Goal: Task Accomplishment & Management: Manage account settings

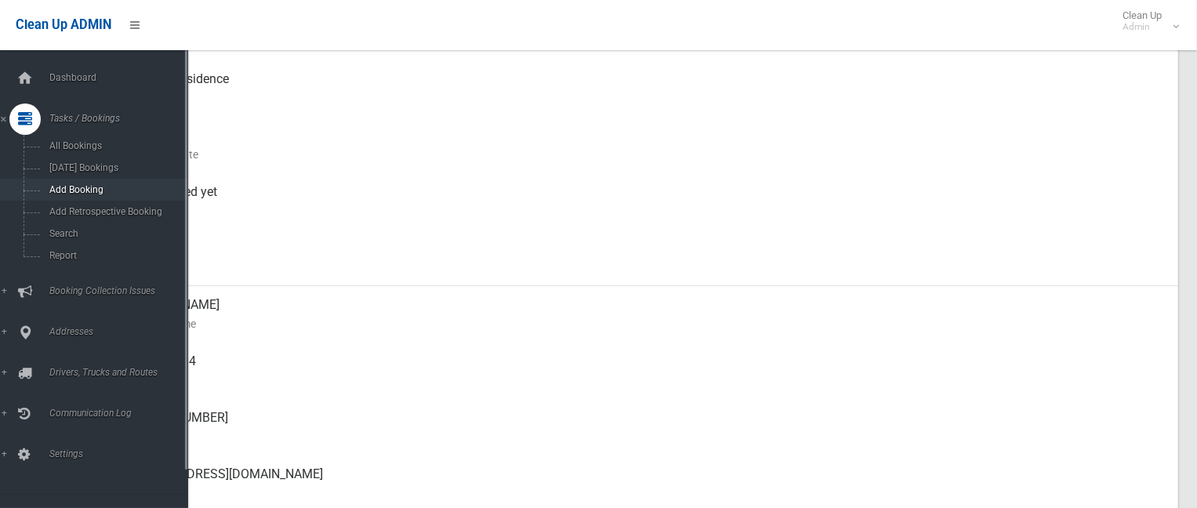
scroll to position [235, 0]
click at [52, 231] on span "Search" at bounding box center [116, 233] width 142 height 11
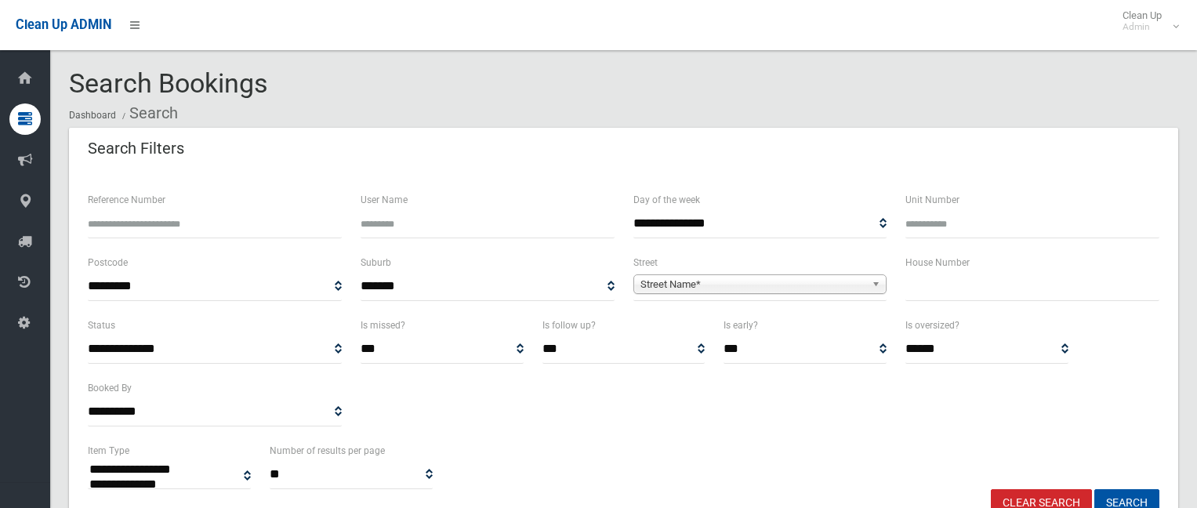
select select
click at [947, 299] on input "text" at bounding box center [1032, 286] width 254 height 29
type input "**"
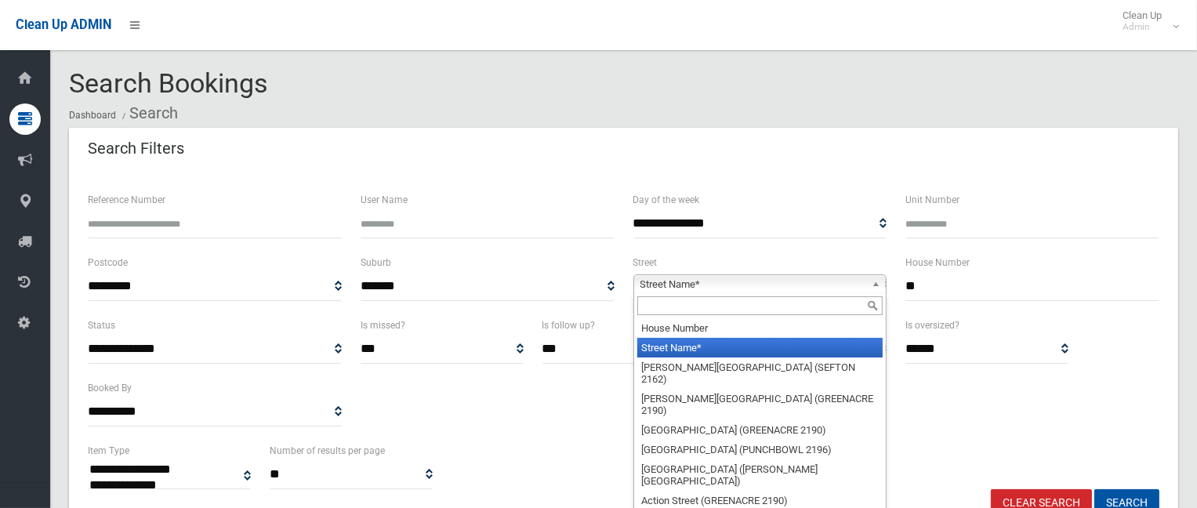
click at [727, 277] on span "Street Name*" at bounding box center [753, 284] width 226 height 19
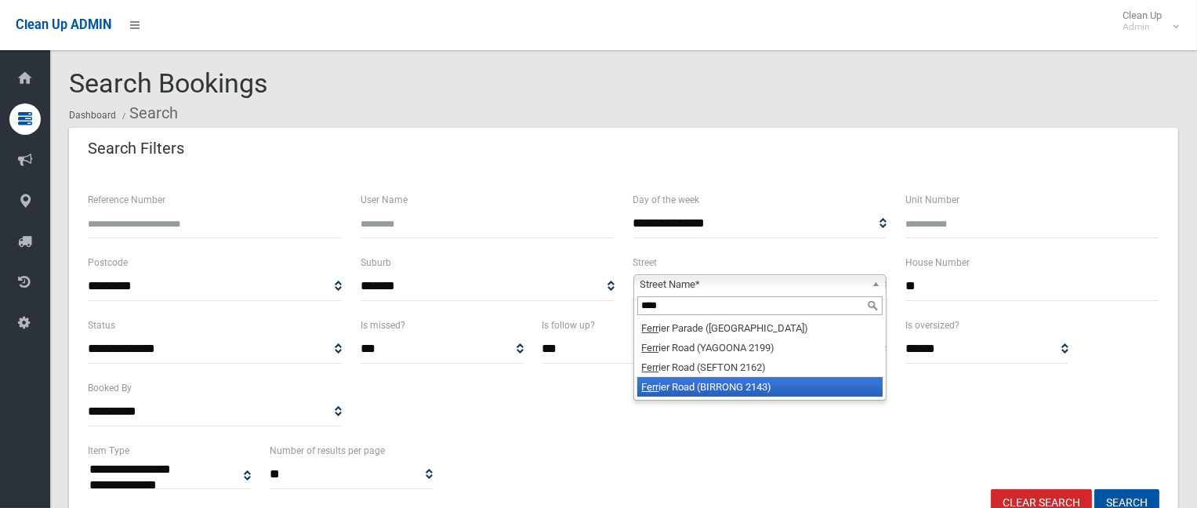
type input "****"
click at [727, 383] on li "Ferr ier Road (BIRRONG 2143)" at bounding box center [760, 387] width 246 height 20
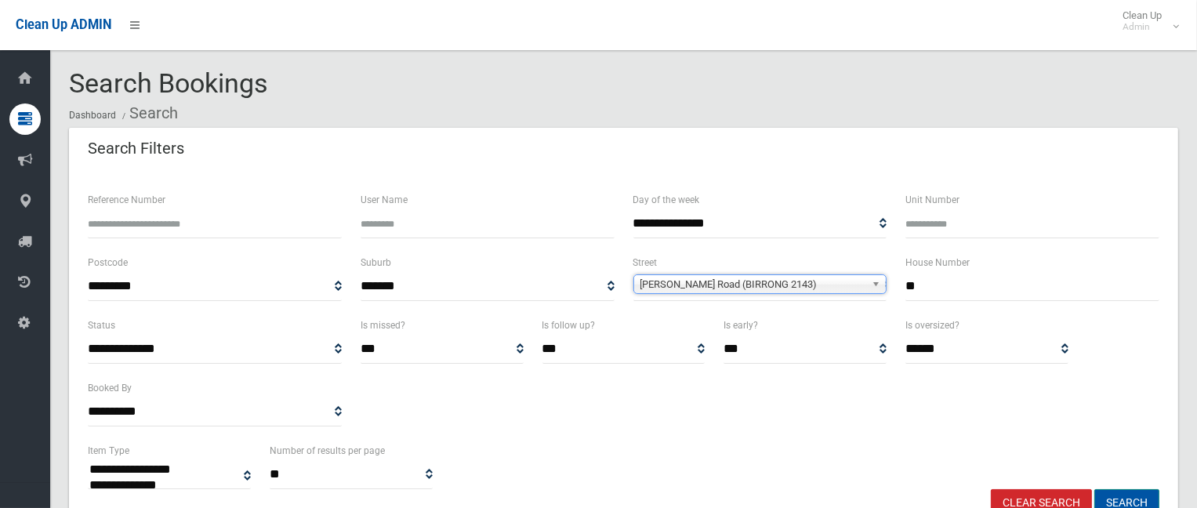
click at [1121, 491] on button "Search" at bounding box center [1126, 503] width 65 height 29
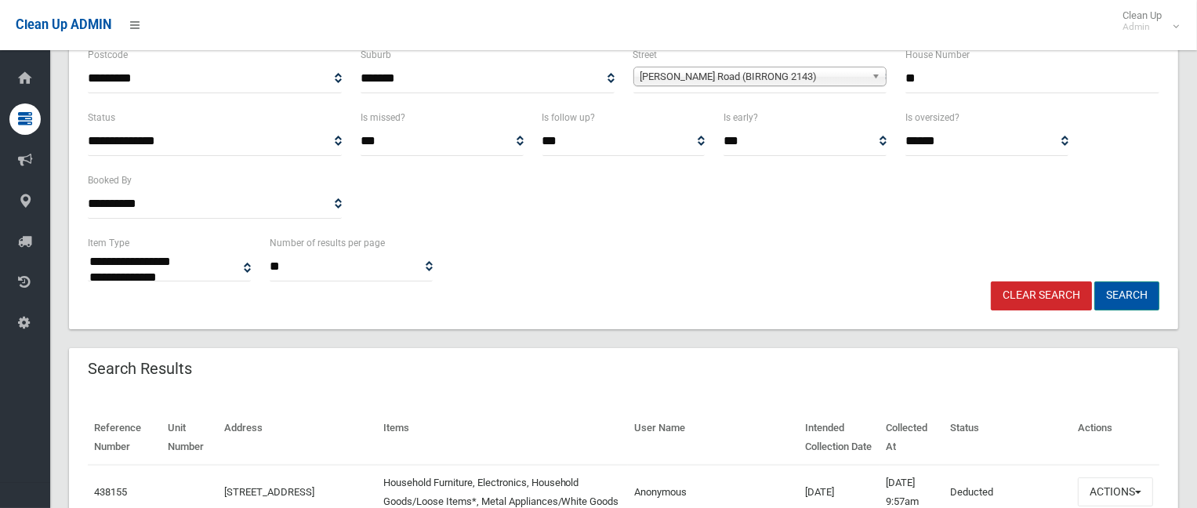
scroll to position [235, 0]
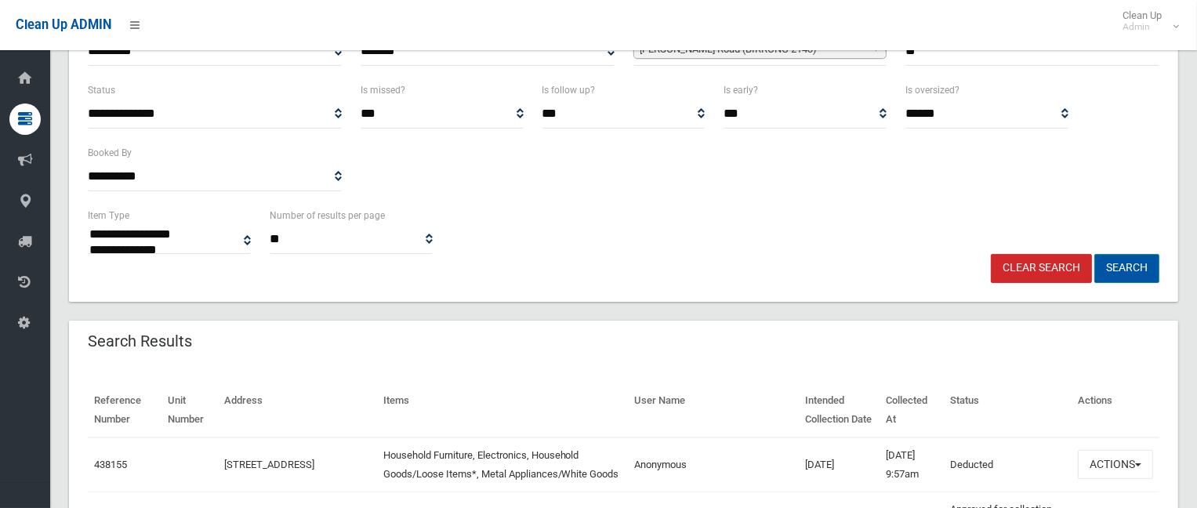
click at [1117, 262] on button "Search" at bounding box center [1126, 268] width 65 height 29
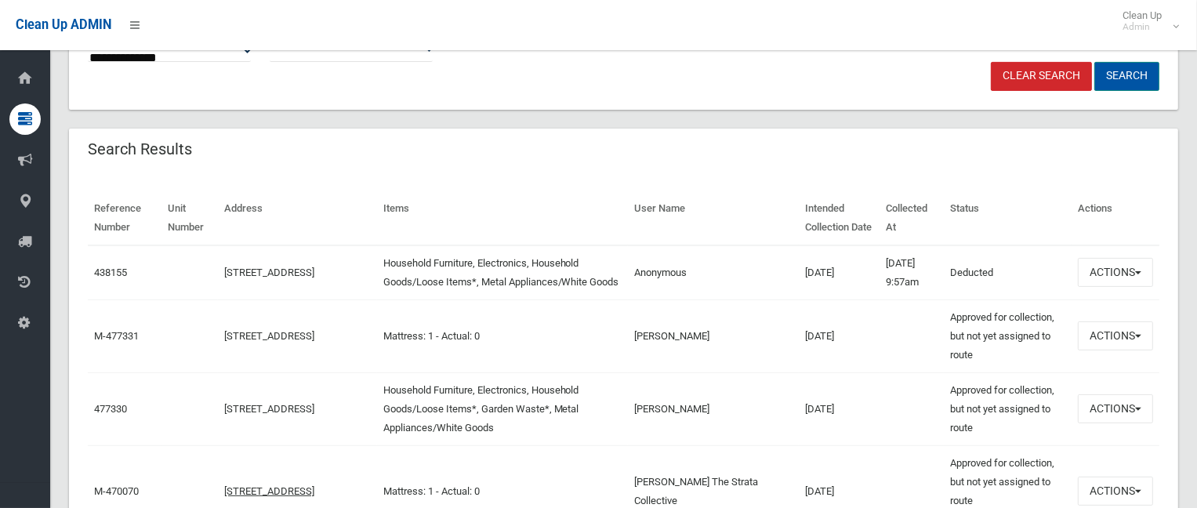
scroll to position [470, 0]
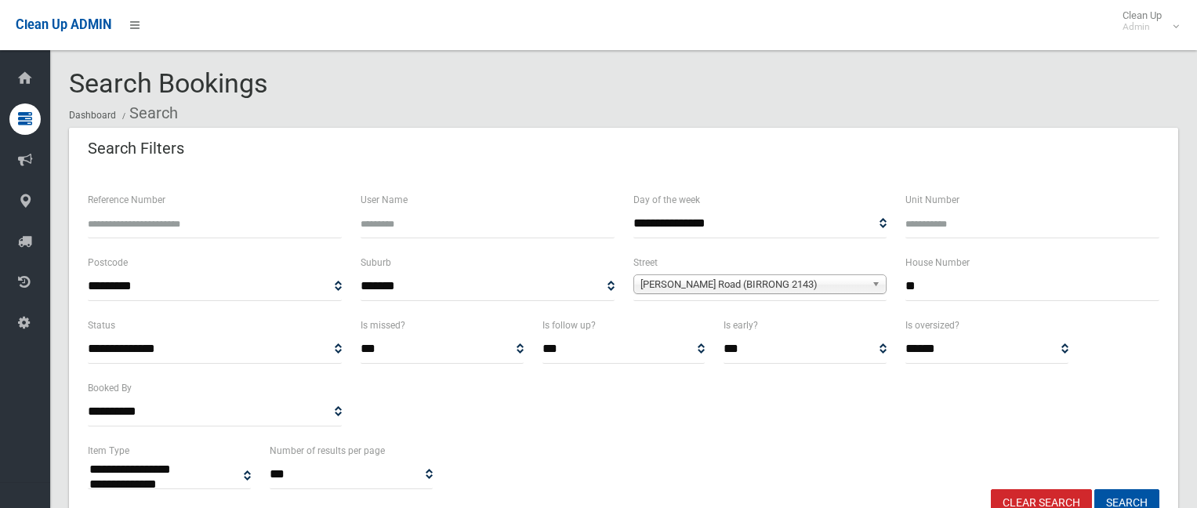
select select
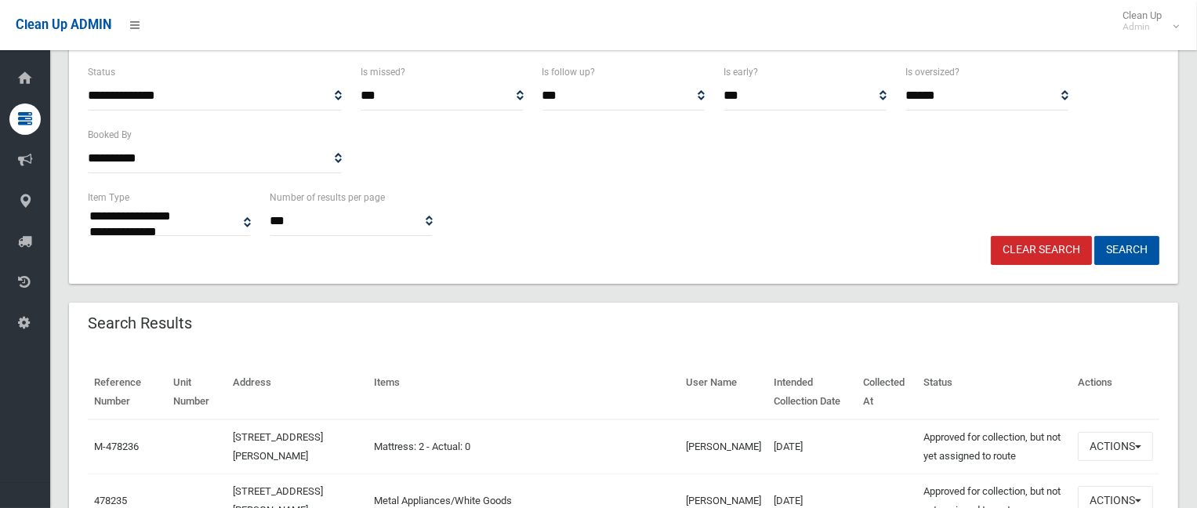
scroll to position [392, 0]
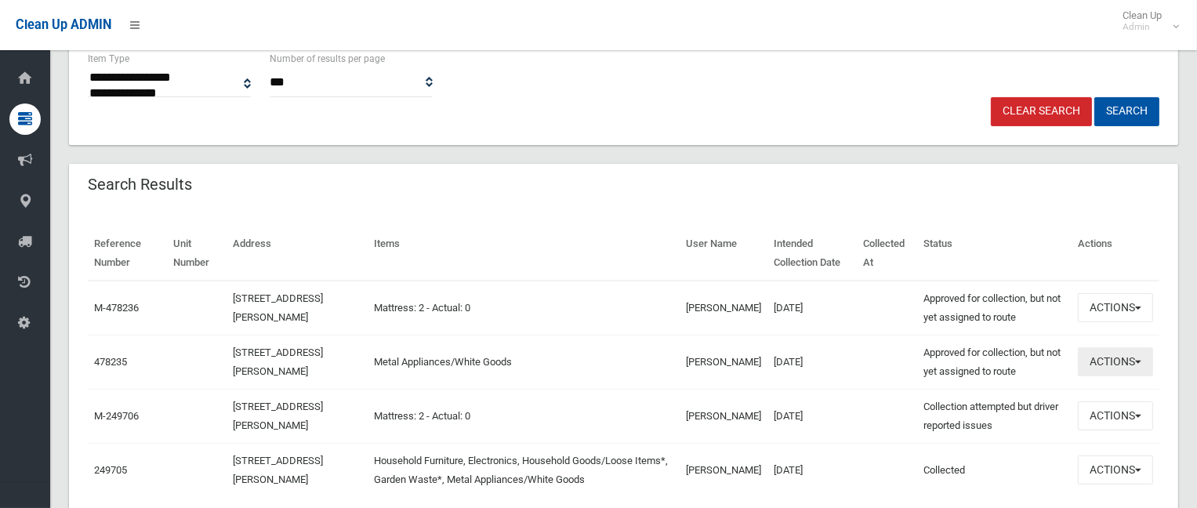
click at [1092, 363] on button "Actions" at bounding box center [1114, 361] width 75 height 29
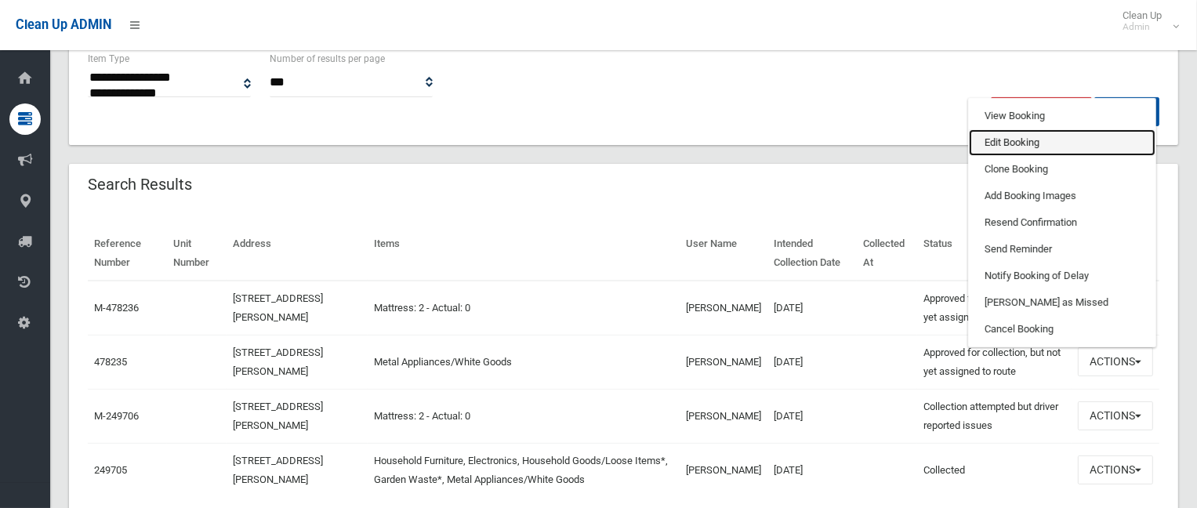
click at [1021, 141] on link "Edit Booking" at bounding box center [1061, 142] width 186 height 27
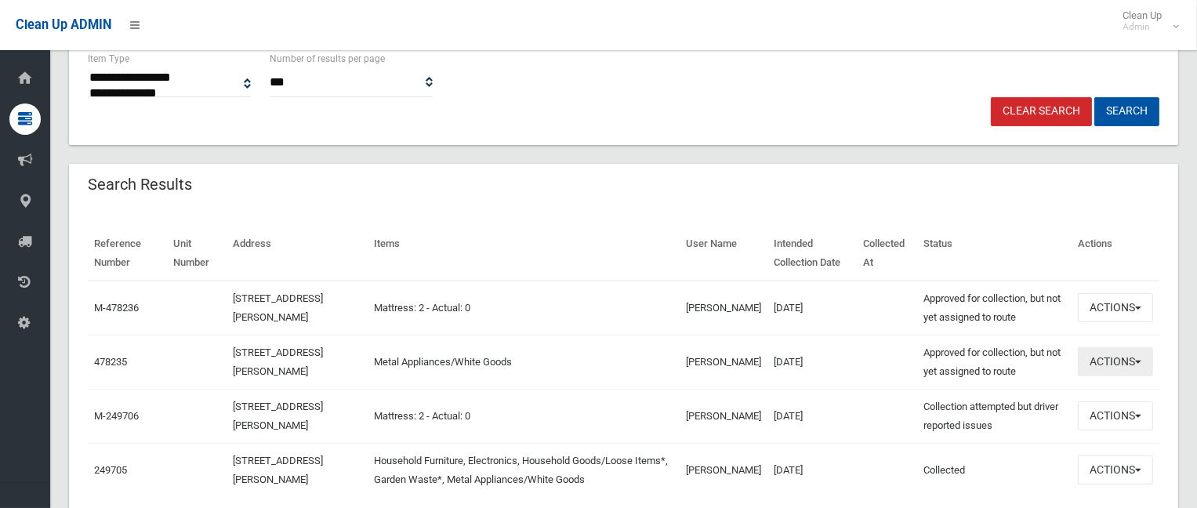
click at [1115, 357] on button "Actions" at bounding box center [1114, 361] width 75 height 29
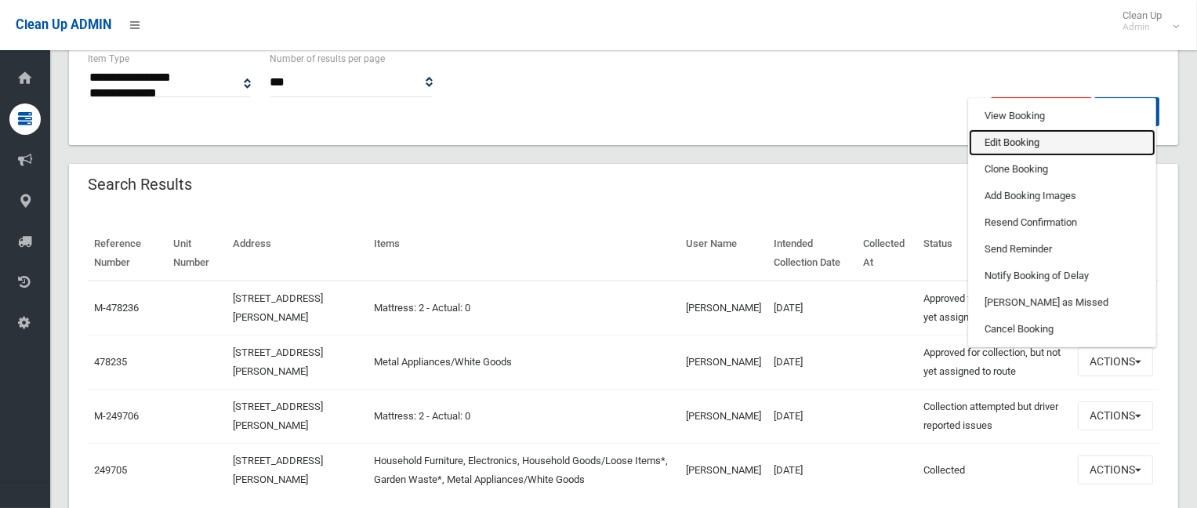
click at [1016, 147] on link "Edit Booking" at bounding box center [1061, 142] width 186 height 27
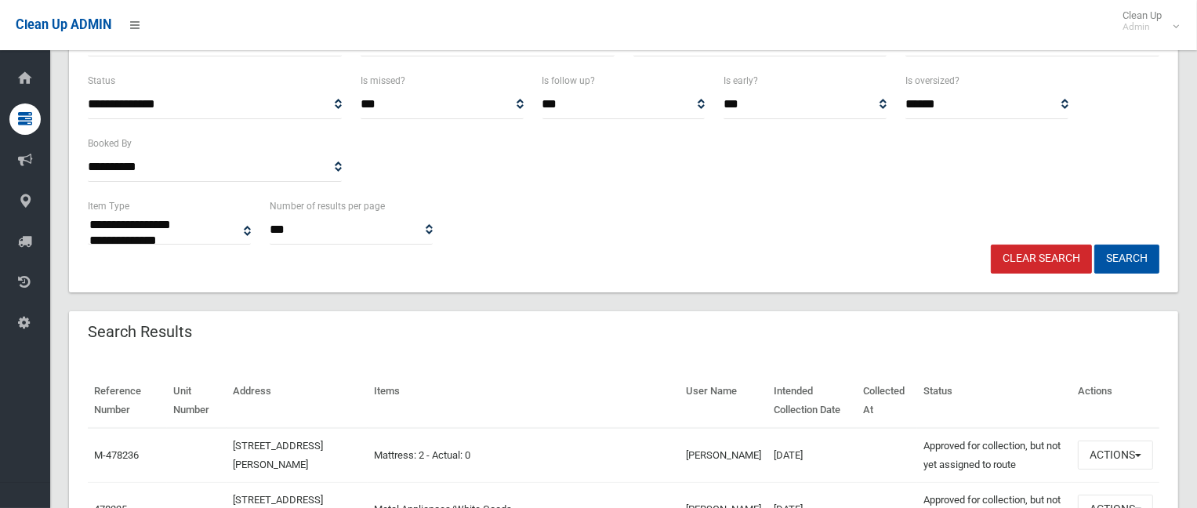
scroll to position [78, 0]
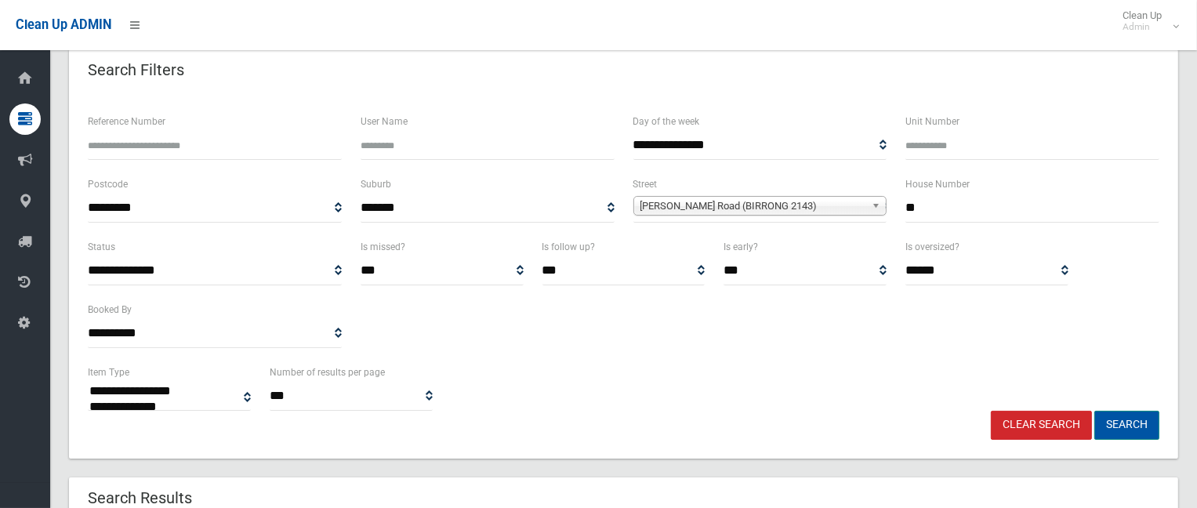
click at [1124, 425] on button "Search" at bounding box center [1126, 425] width 65 height 29
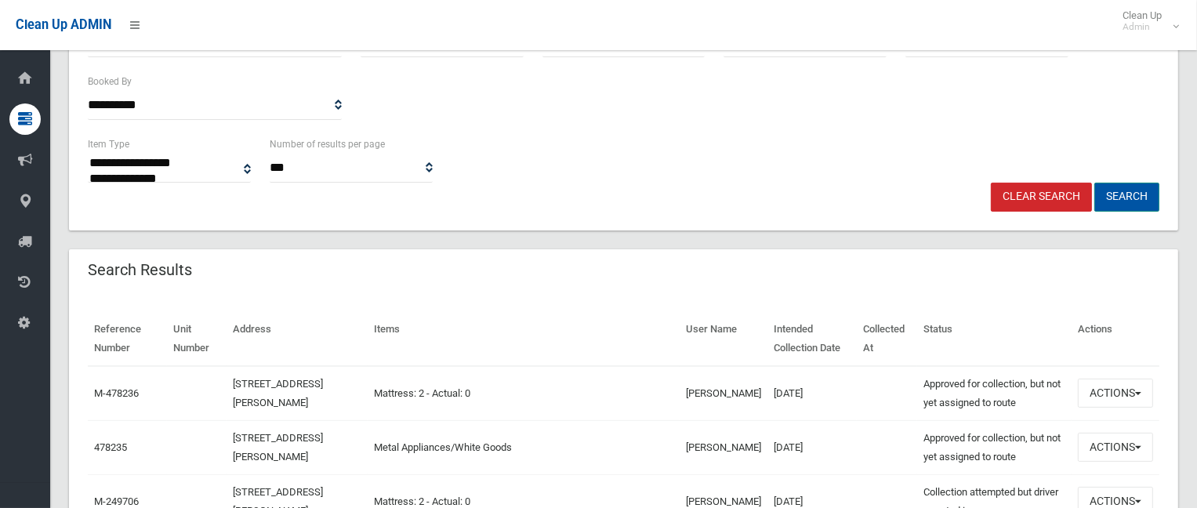
scroll to position [298, 0]
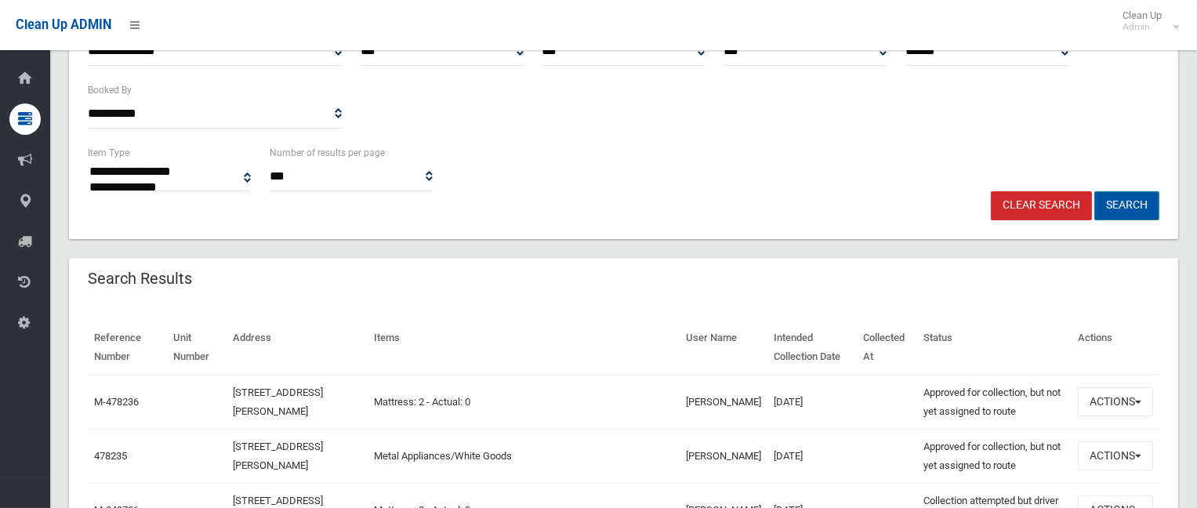
click at [1131, 209] on button "Search" at bounding box center [1126, 205] width 65 height 29
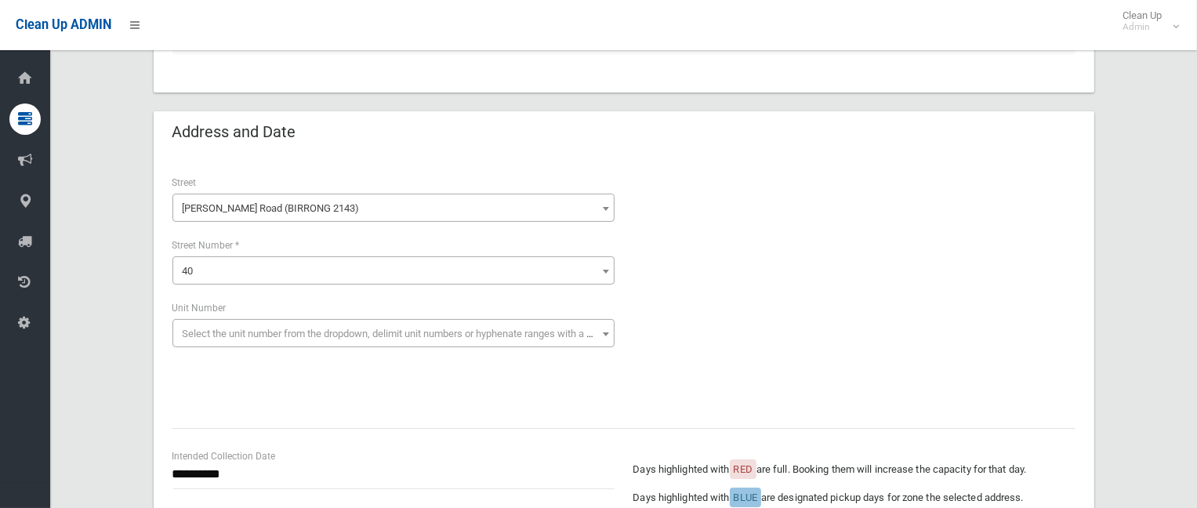
scroll to position [313, 0]
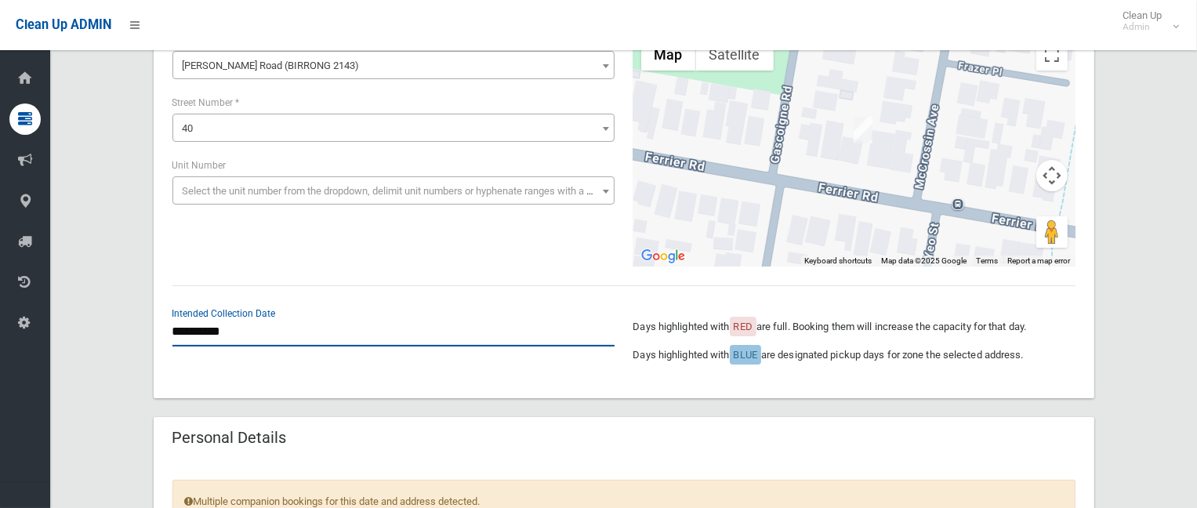
click at [248, 327] on input "**********" at bounding box center [393, 331] width 442 height 29
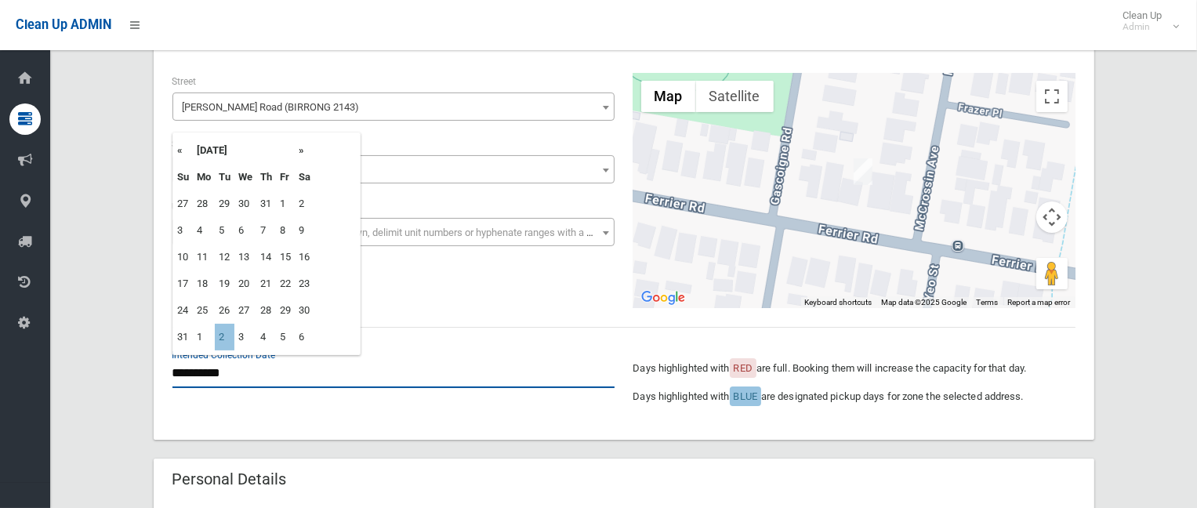
scroll to position [235, 0]
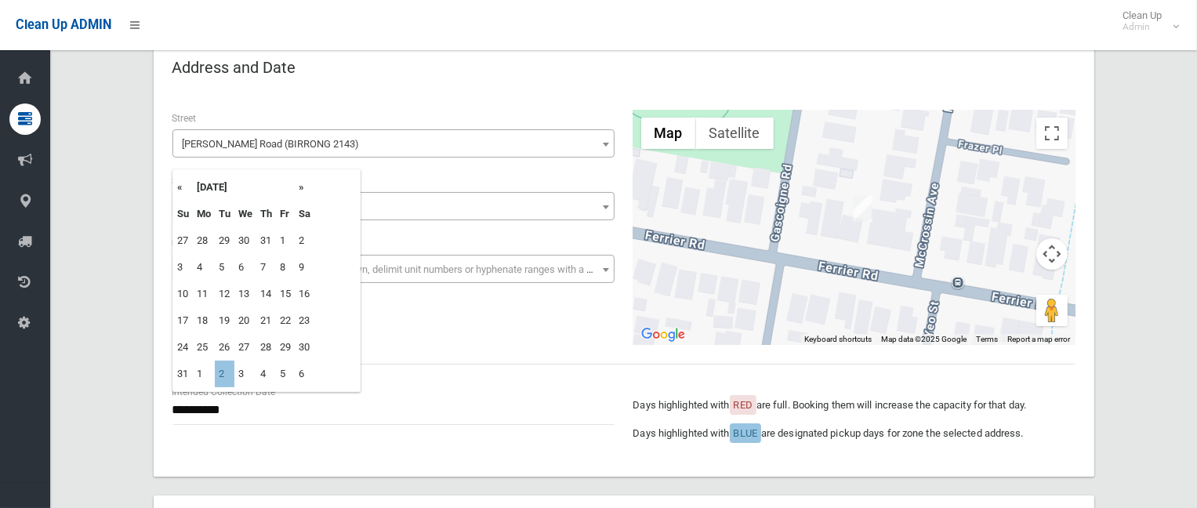
click at [306, 188] on th "»" at bounding box center [305, 187] width 20 height 27
click at [219, 268] on td "9" at bounding box center [225, 267] width 20 height 27
type input "**********"
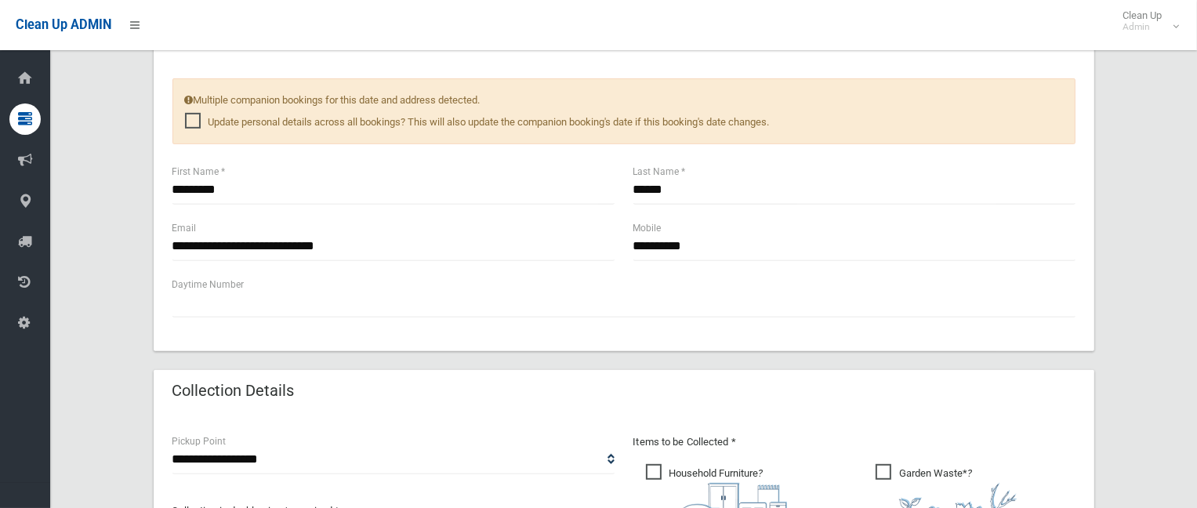
scroll to position [705, 0]
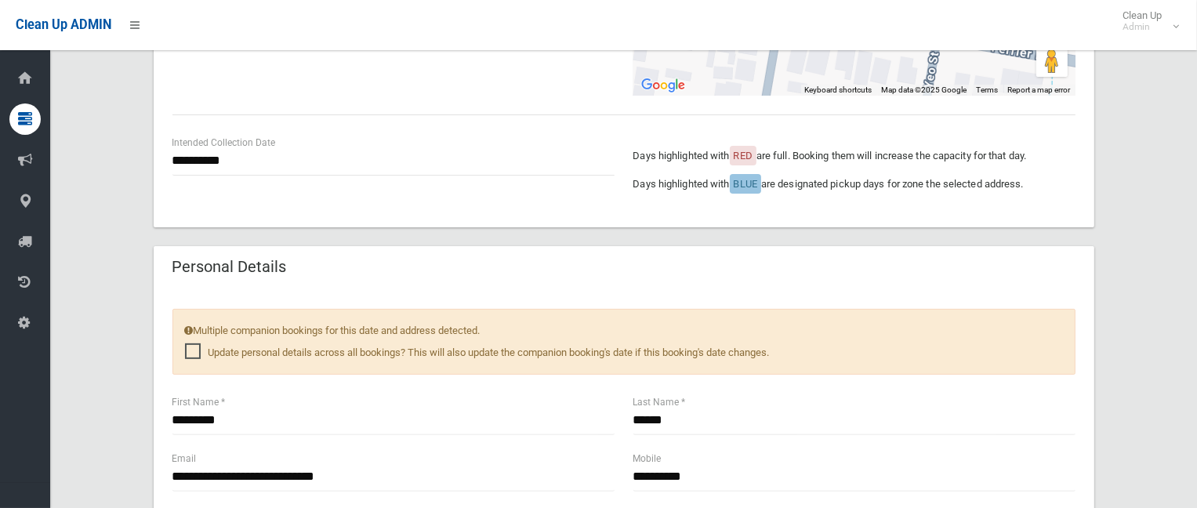
scroll to position [392, 0]
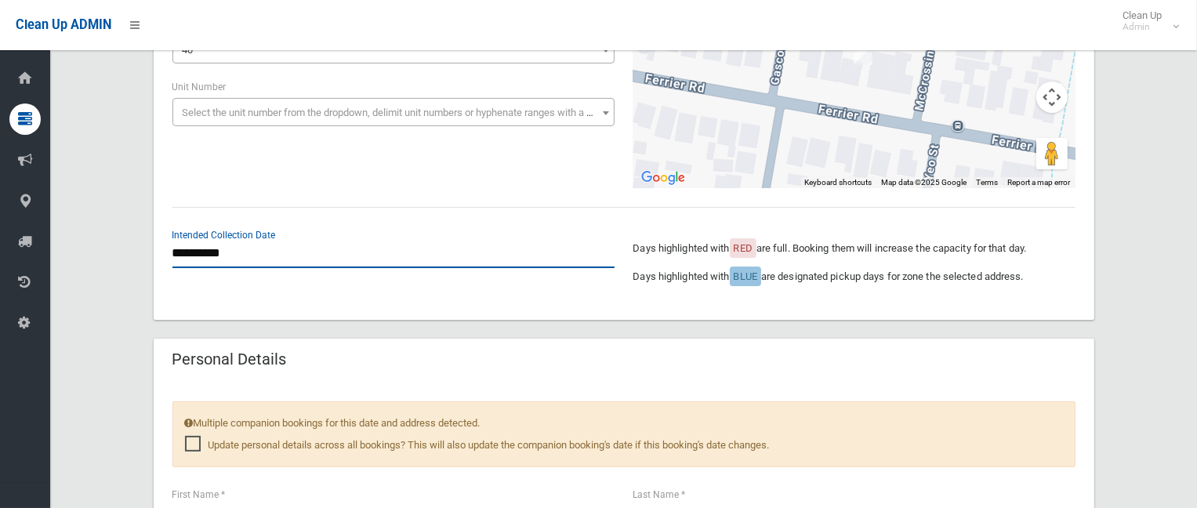
click at [205, 248] on input "**********" at bounding box center [393, 253] width 442 height 29
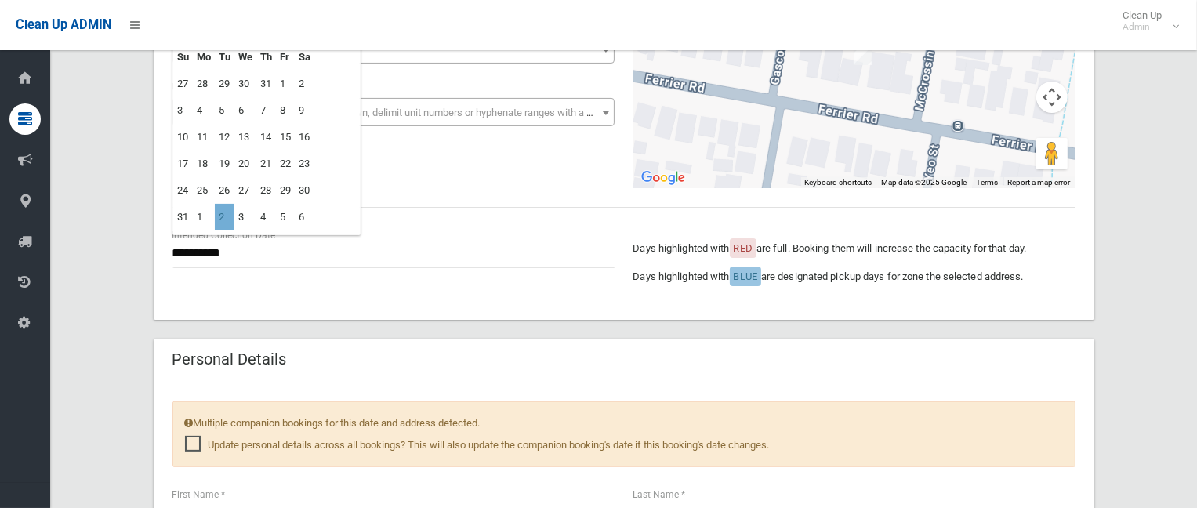
click at [221, 214] on td "2" at bounding box center [225, 217] width 20 height 27
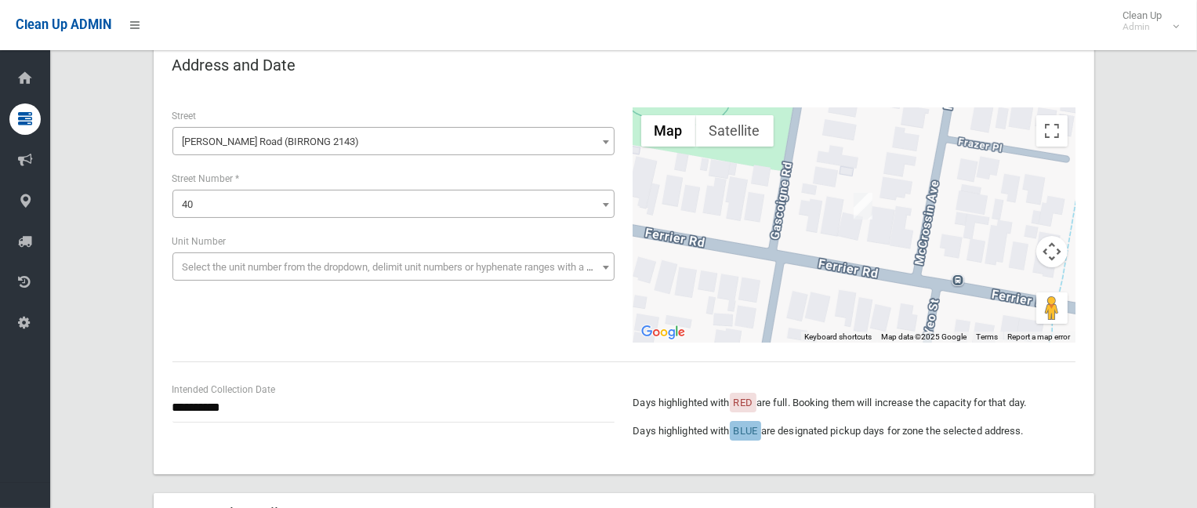
scroll to position [235, 0]
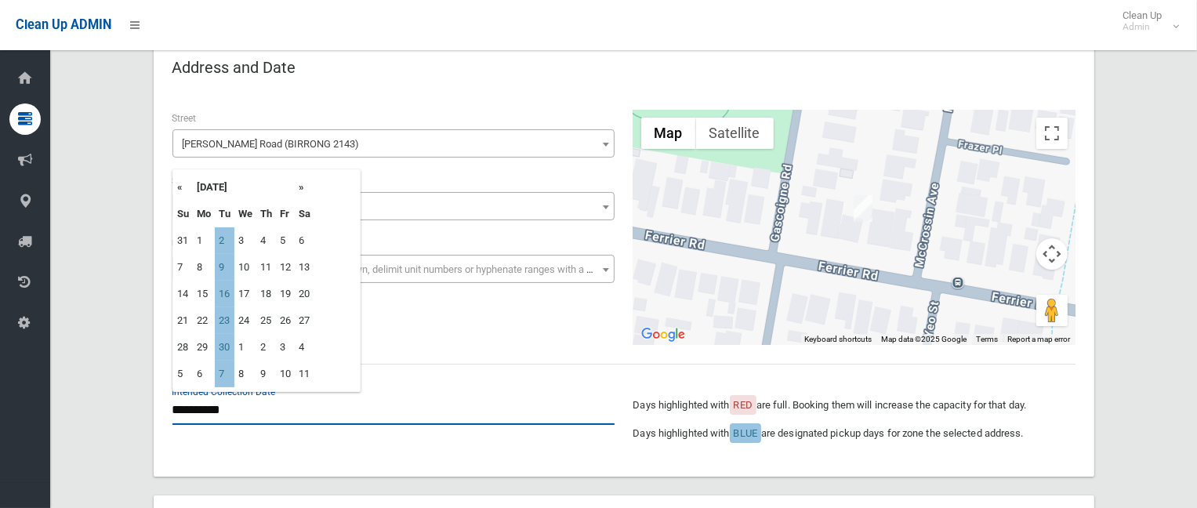
click at [235, 400] on input "**********" at bounding box center [393, 410] width 442 height 29
click at [220, 268] on td "9" at bounding box center [225, 267] width 20 height 27
type input "**********"
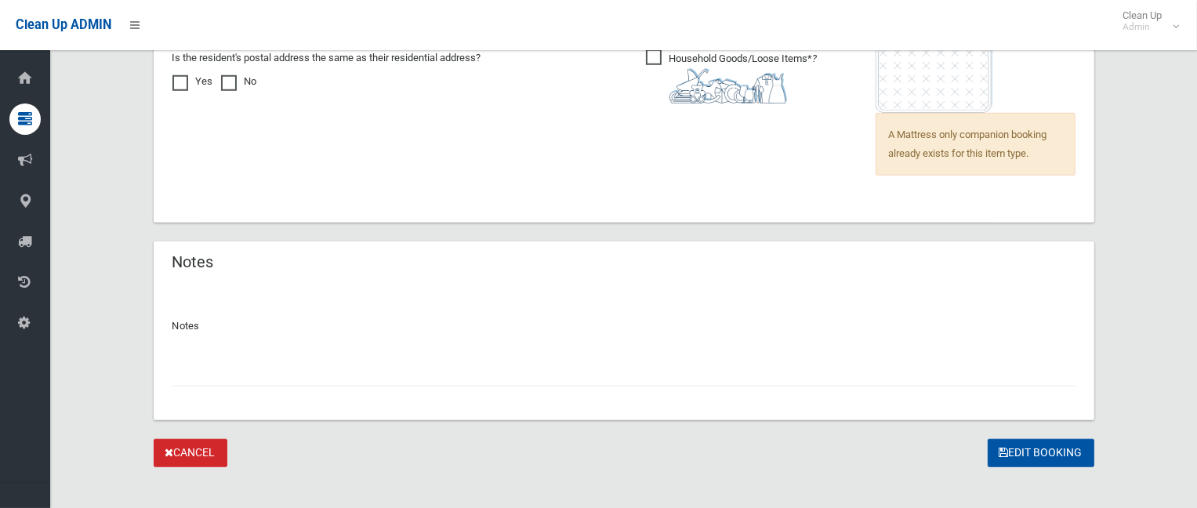
scroll to position [1294, 0]
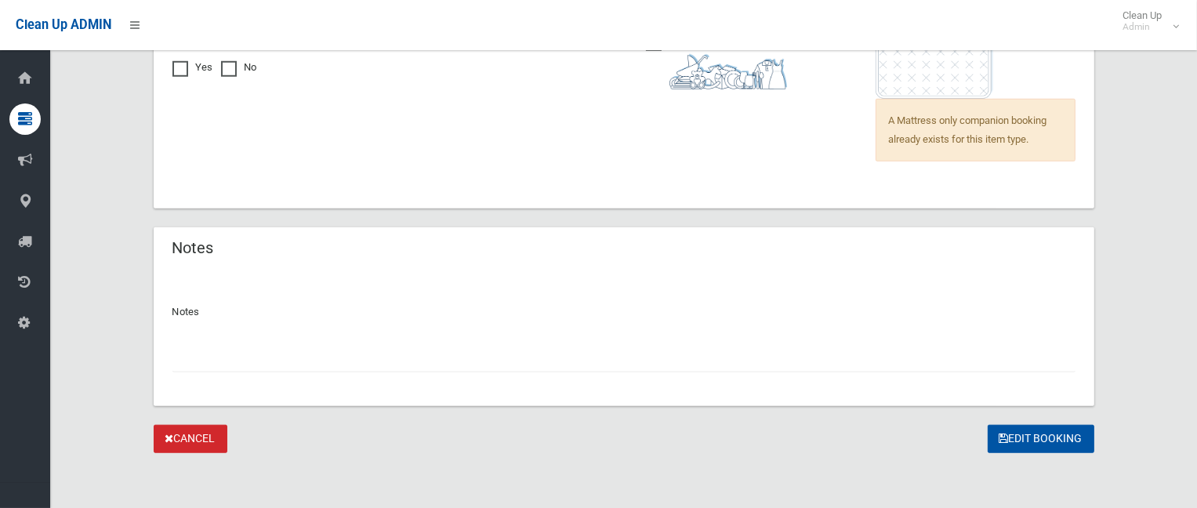
click at [274, 360] on input "text" at bounding box center [623, 357] width 903 height 29
type input "**********"
click at [1020, 438] on button "Edit Booking" at bounding box center [1040, 439] width 107 height 29
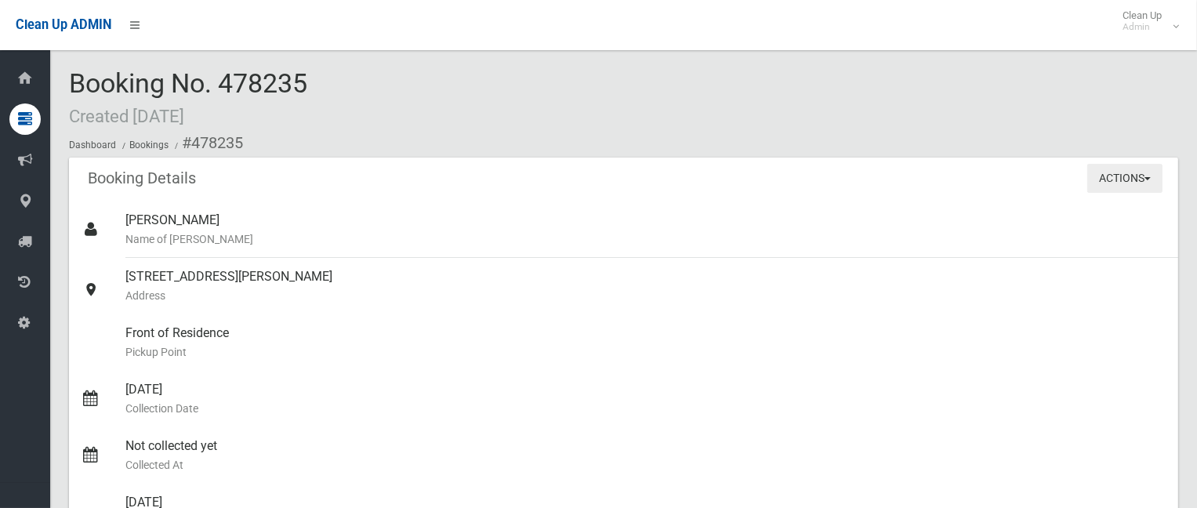
click at [1091, 186] on button "Actions" at bounding box center [1124, 178] width 75 height 29
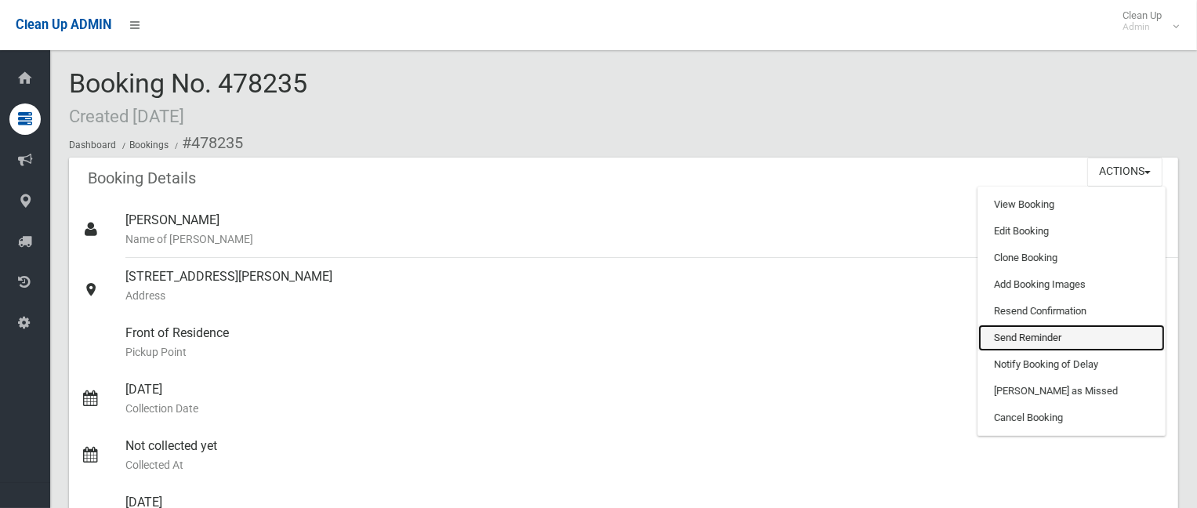
click at [1034, 329] on link "Send Reminder" at bounding box center [1071, 337] width 186 height 27
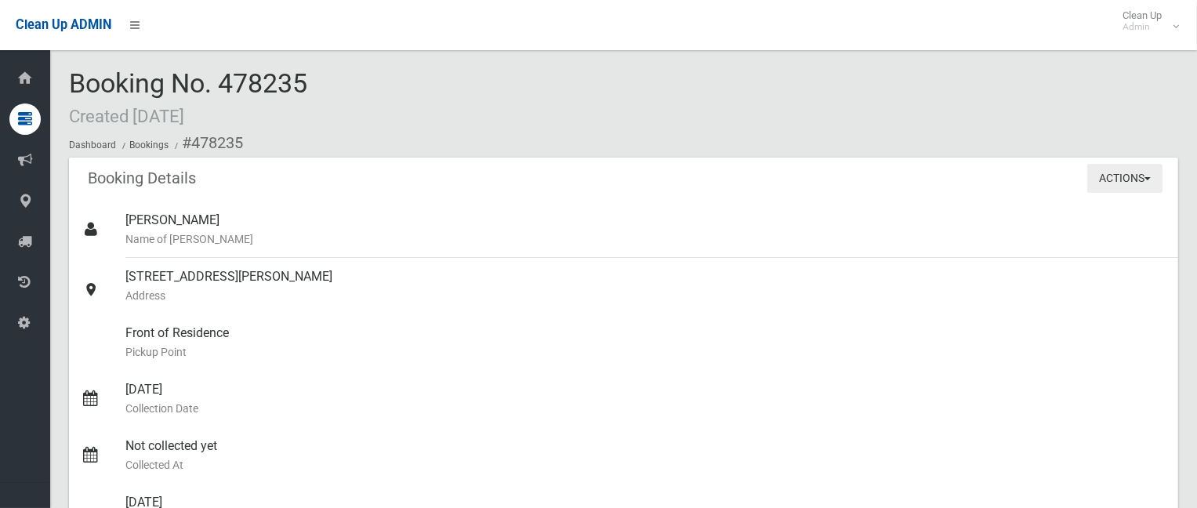
click at [1102, 178] on button "Actions" at bounding box center [1124, 178] width 75 height 29
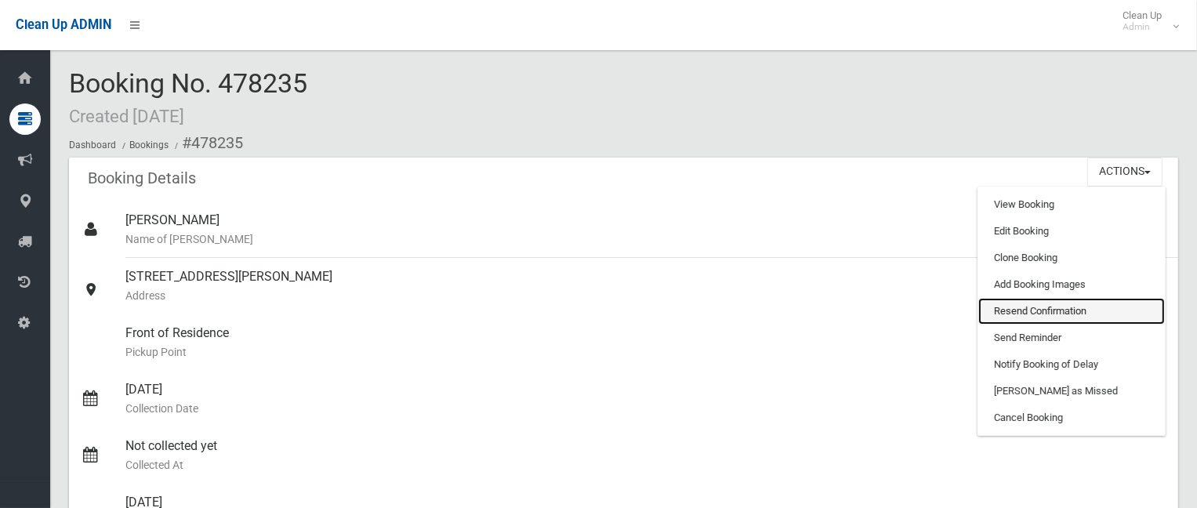
click at [1078, 312] on link "Resend Confirmation" at bounding box center [1071, 311] width 186 height 27
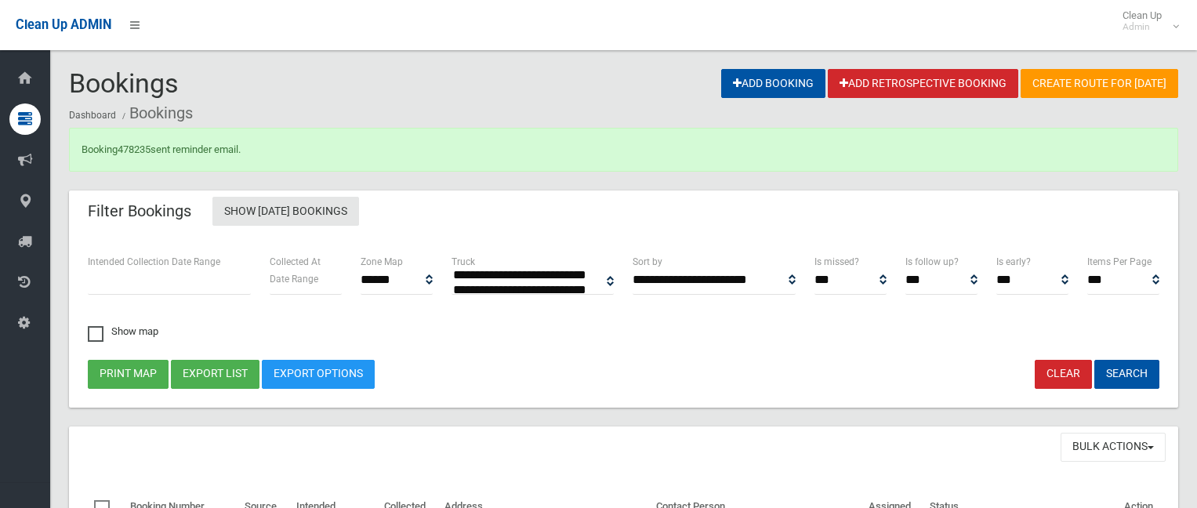
select select
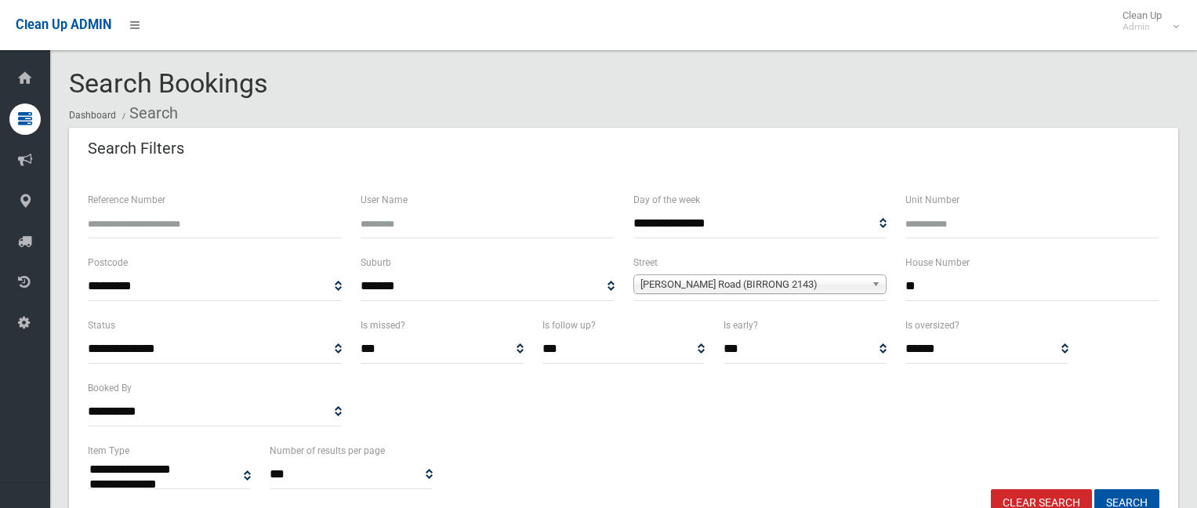
select select
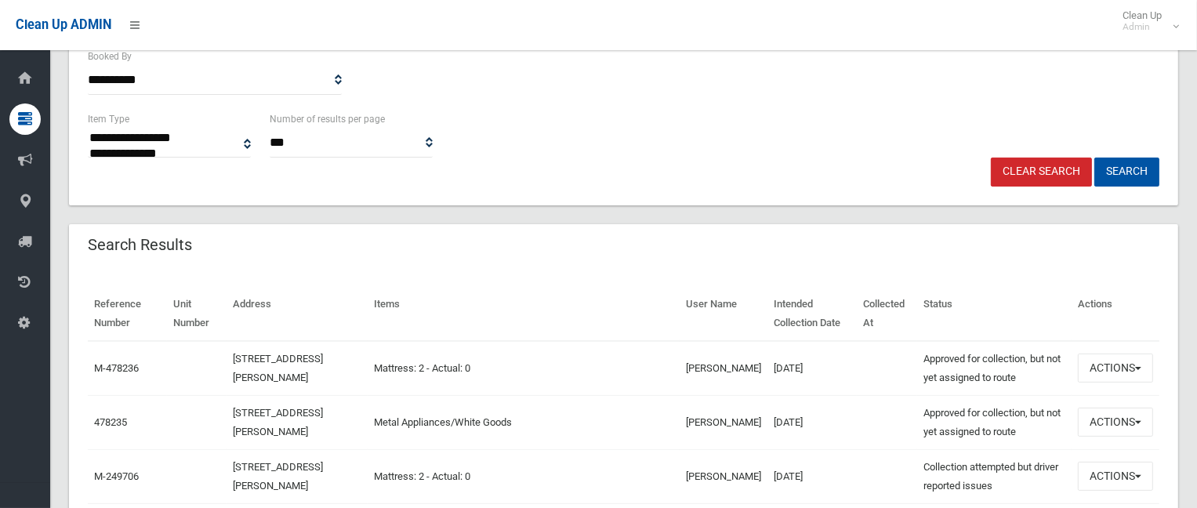
scroll to position [454, 0]
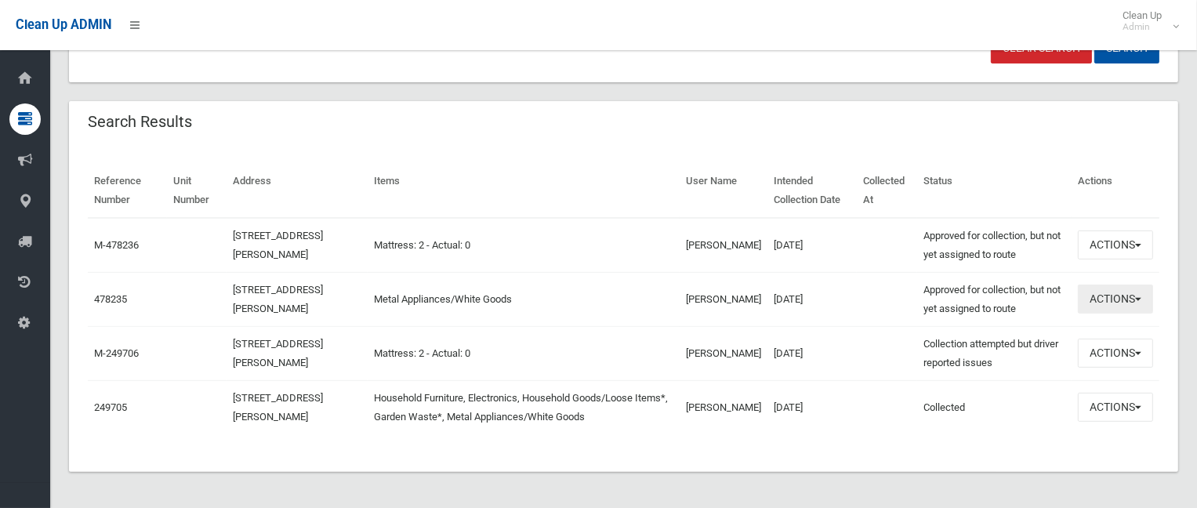
click at [1090, 310] on button "Actions" at bounding box center [1114, 298] width 75 height 29
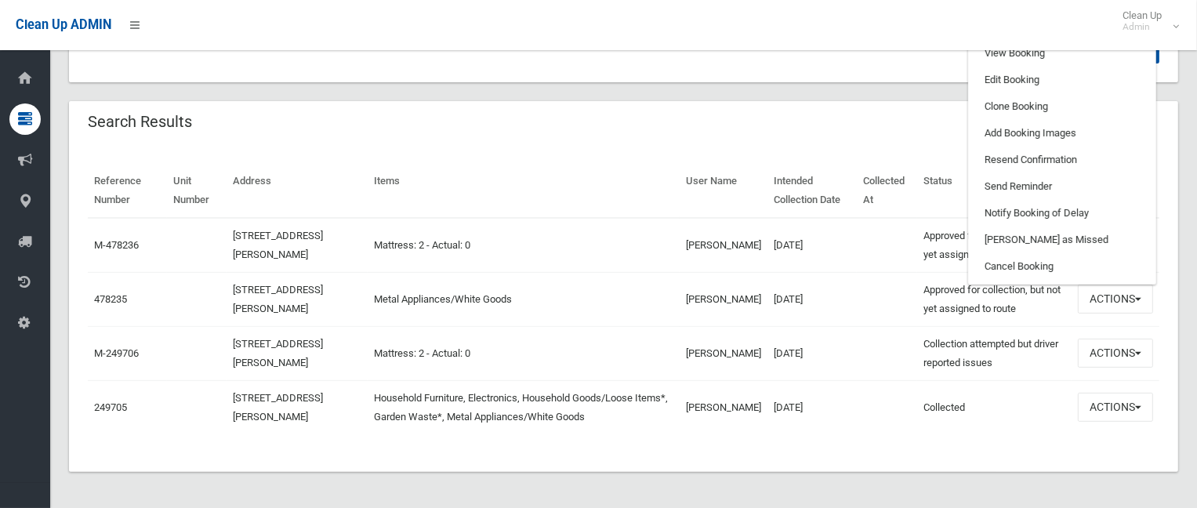
click at [1008, 49] on div "Clean Up ADMIN Clean Up Admin Logout" at bounding box center [598, 25] width 1197 height 50
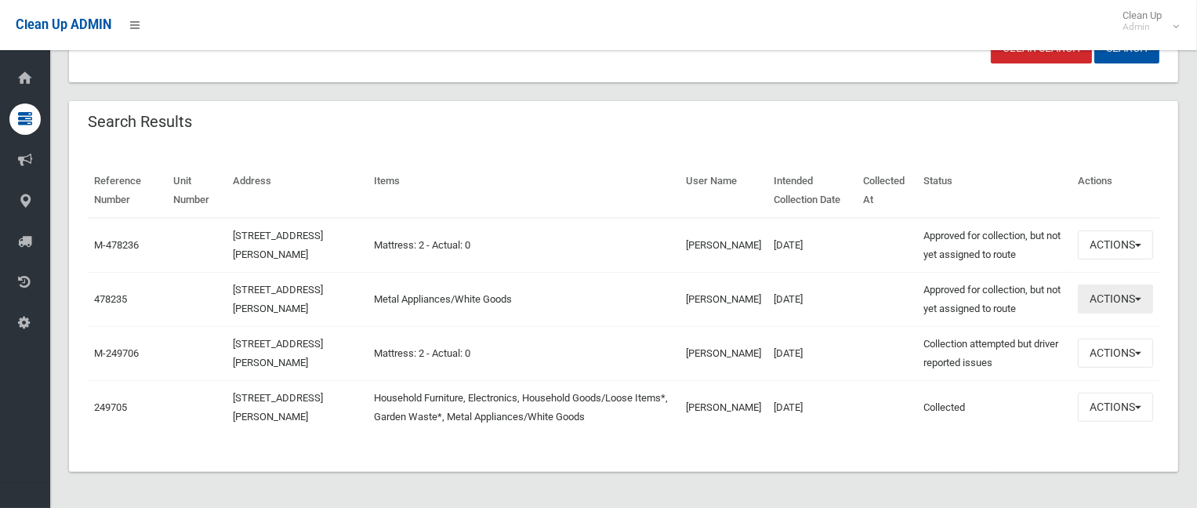
click at [1079, 304] on button "Actions" at bounding box center [1114, 298] width 75 height 29
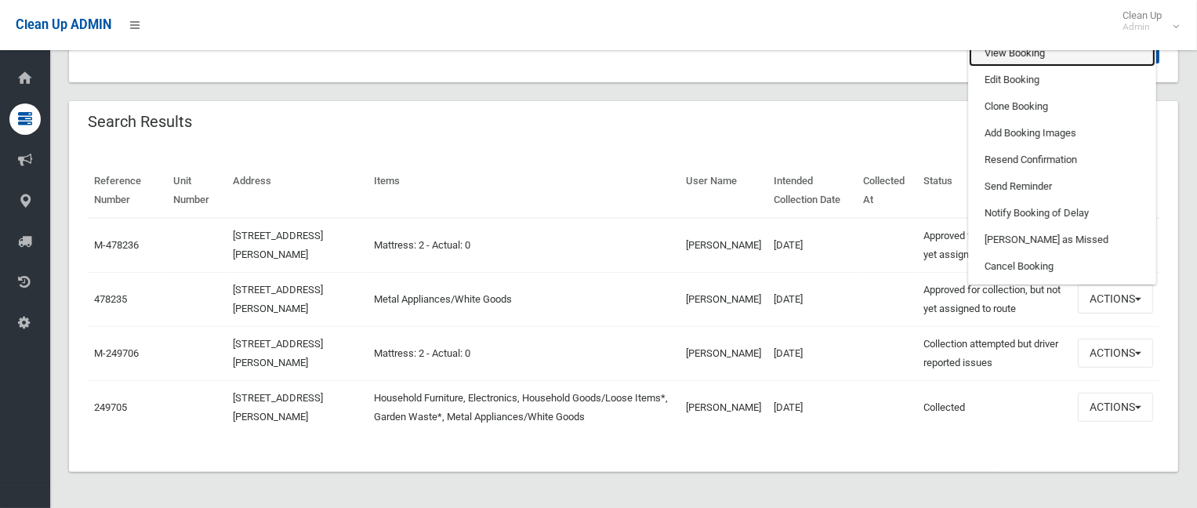
click at [1030, 60] on link "View Booking" at bounding box center [1061, 53] width 186 height 27
